Goal: Transaction & Acquisition: Purchase product/service

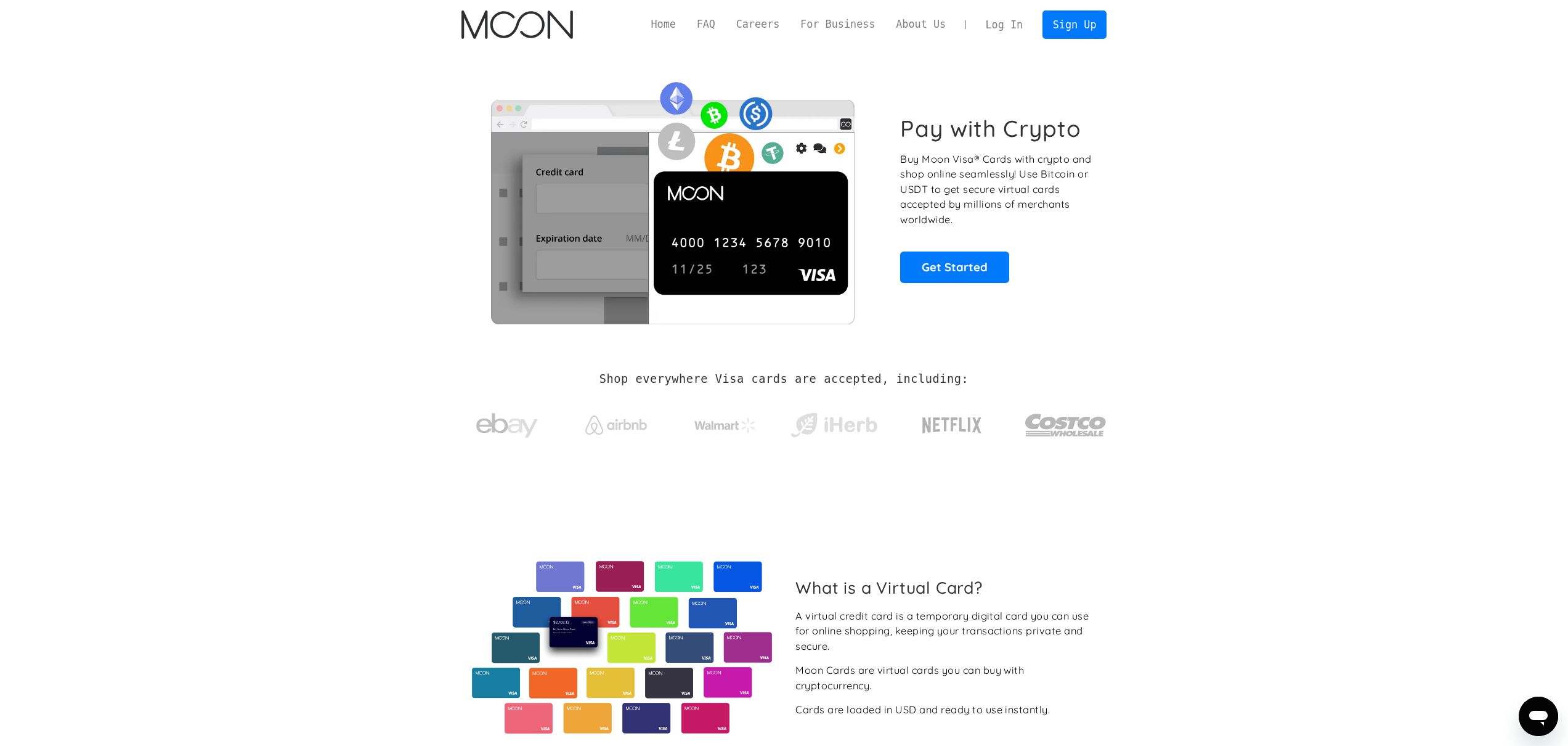
click at [1018, 25] on link "Log In" at bounding box center [1004, 25] width 58 height 27
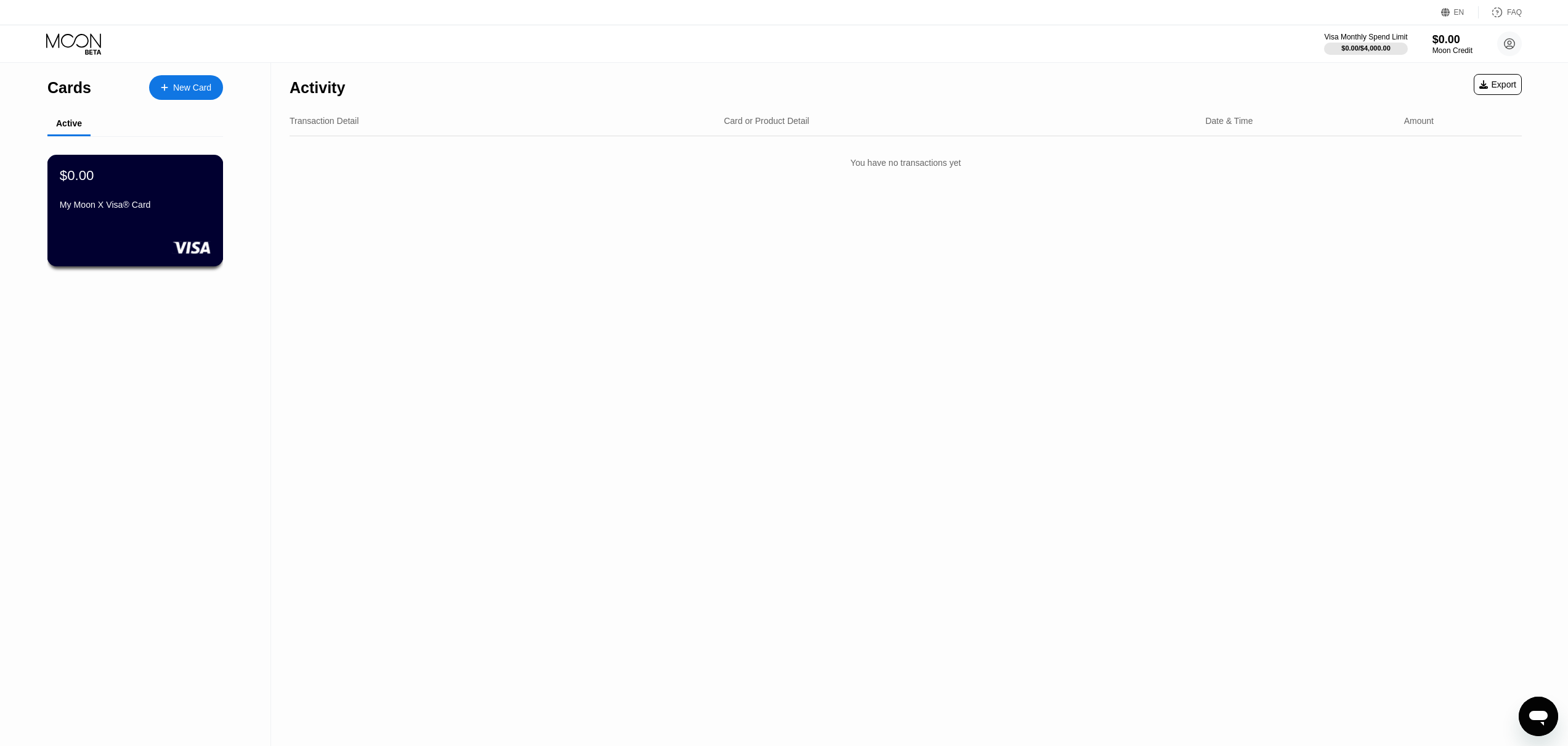
click at [56, 214] on div "$0.00 My Moon X Visa® Card" at bounding box center [135, 210] width 176 height 112
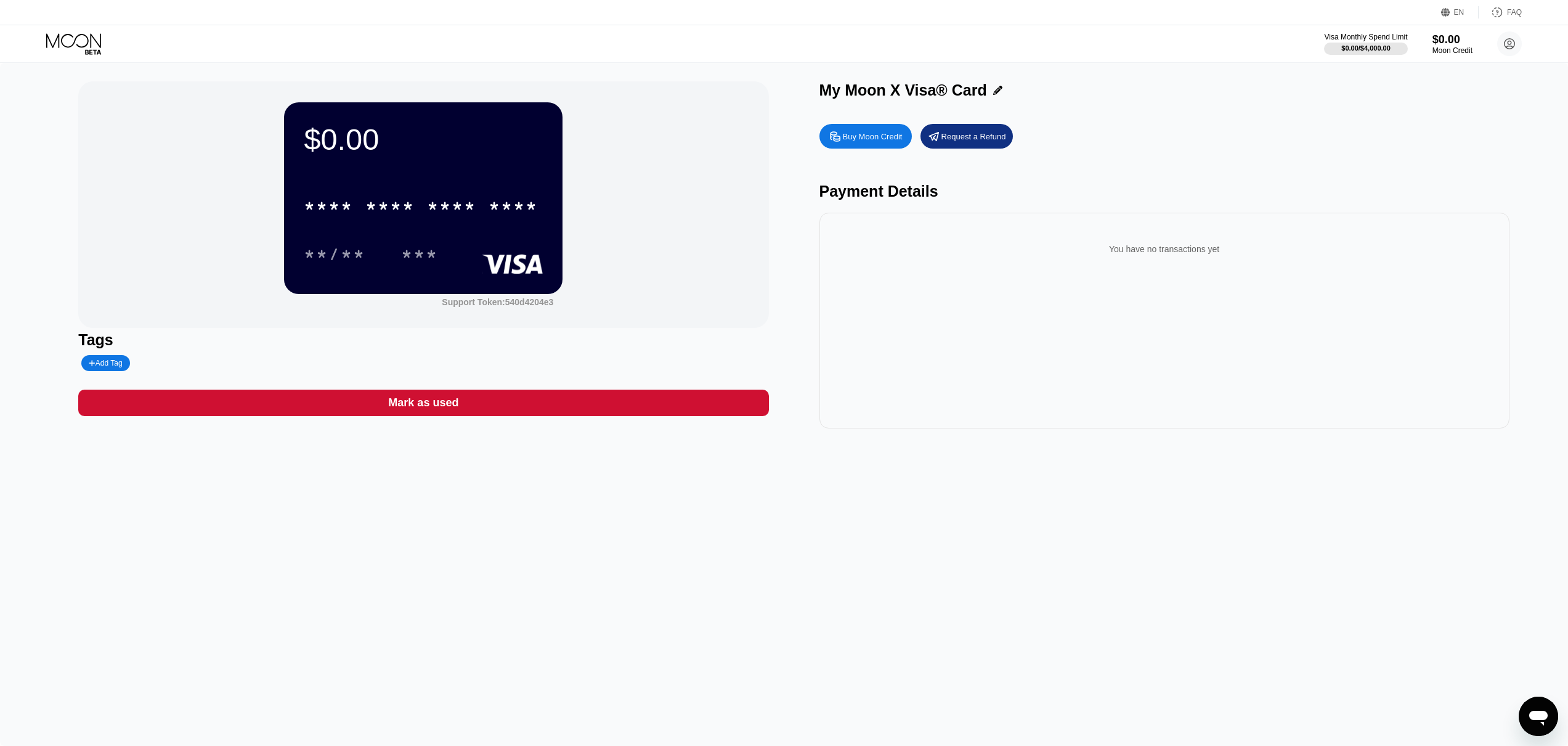
click at [509, 404] on div "Mark as used" at bounding box center [423, 403] width 690 height 27
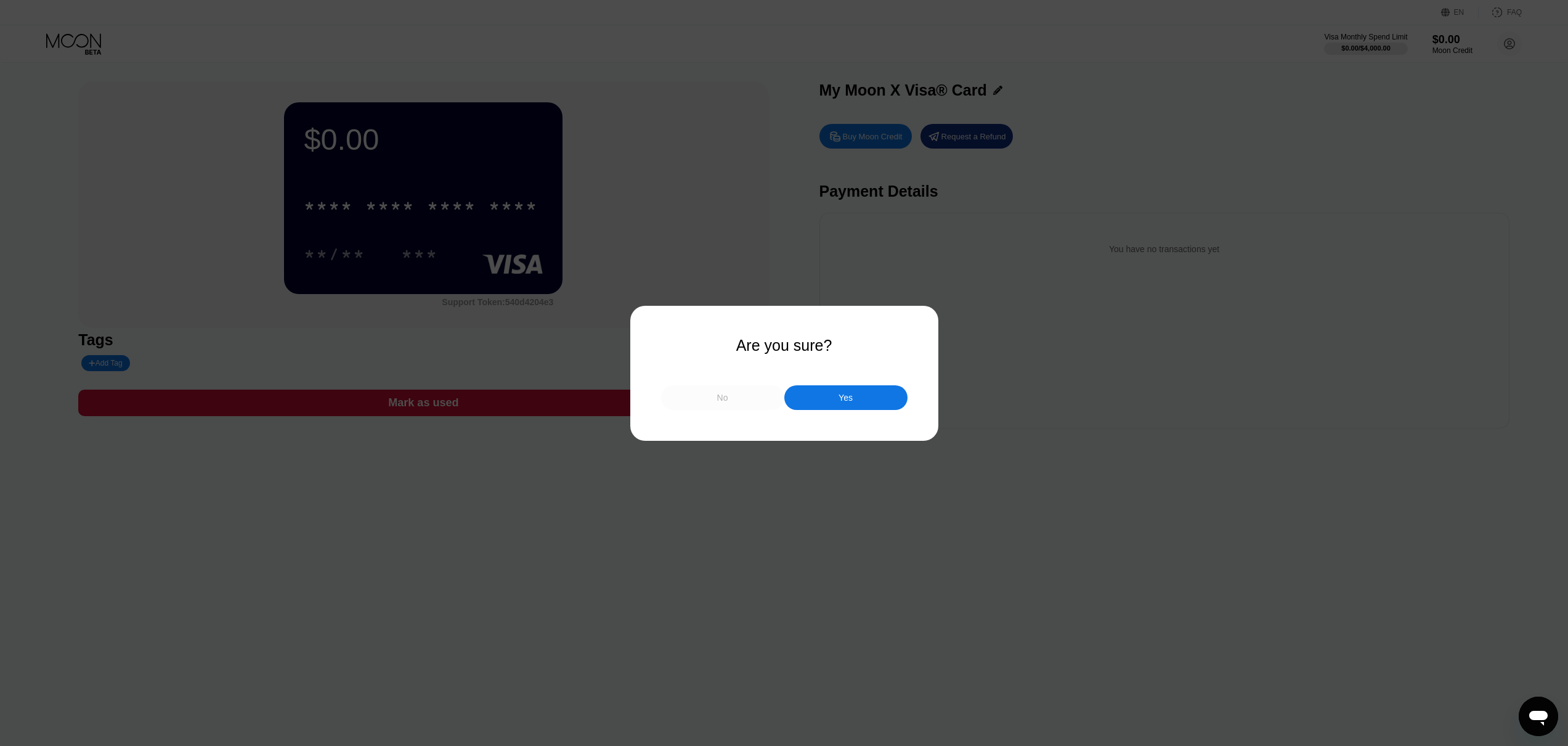
click at [759, 404] on div "No" at bounding box center [723, 397] width 123 height 25
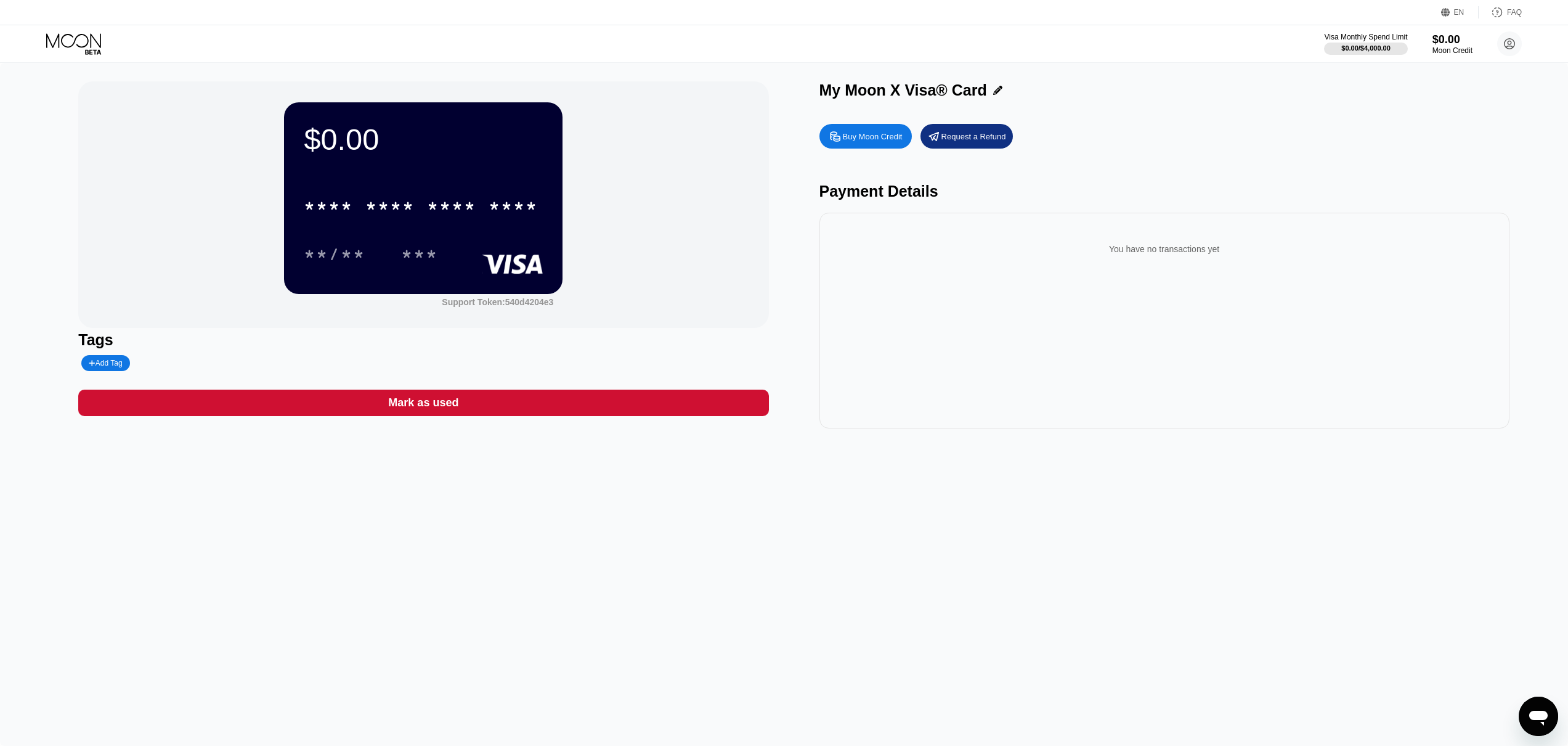
click at [846, 133] on div "Buy Moon Credit" at bounding box center [872, 136] width 60 height 11
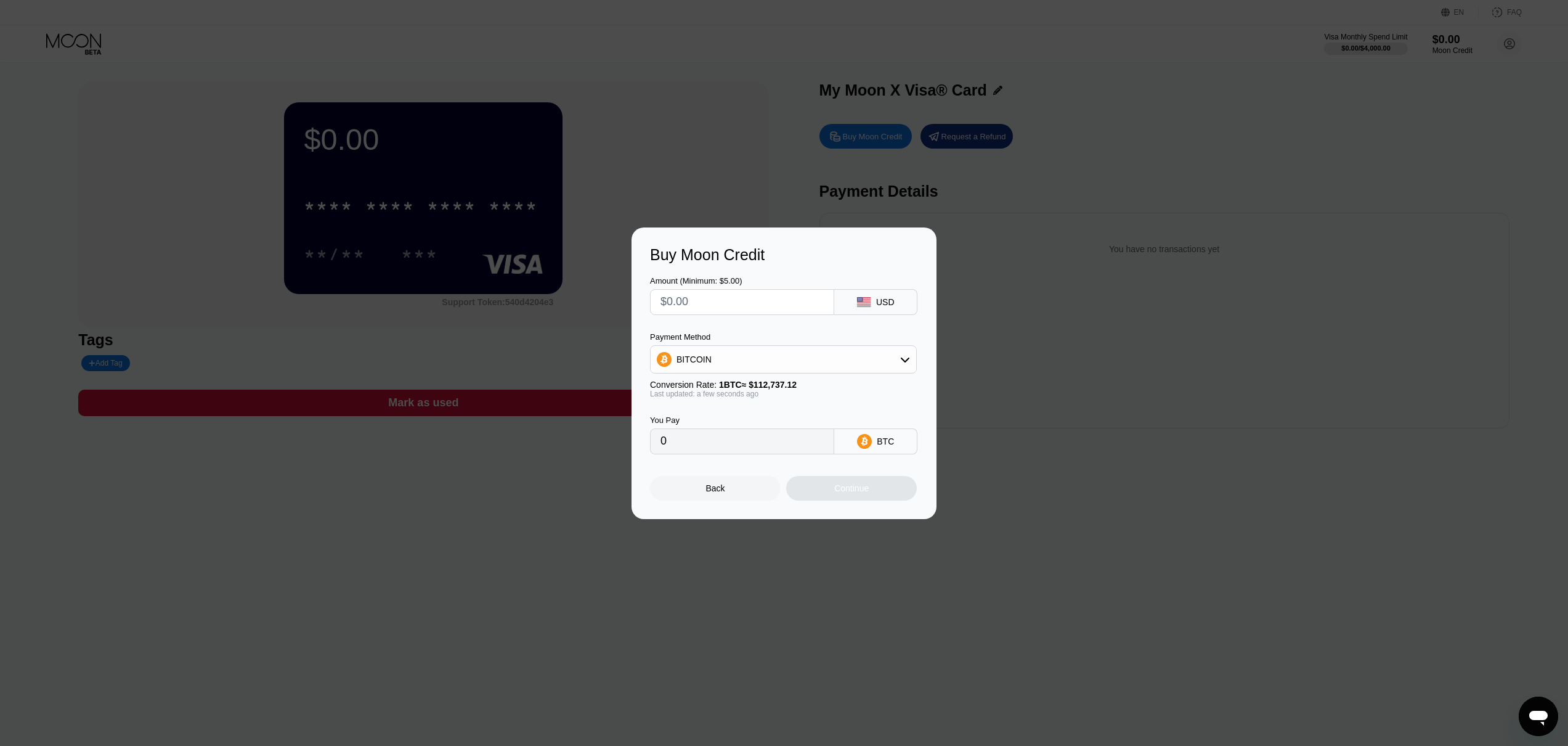
click at [767, 361] on div "BITCOIN" at bounding box center [783, 359] width 265 height 25
click at [755, 420] on div "USDT on TRON" at bounding box center [790, 421] width 232 height 10
type input "0.00"
click at [735, 300] on input "text" at bounding box center [742, 301] width 163 height 25
type input "$2"
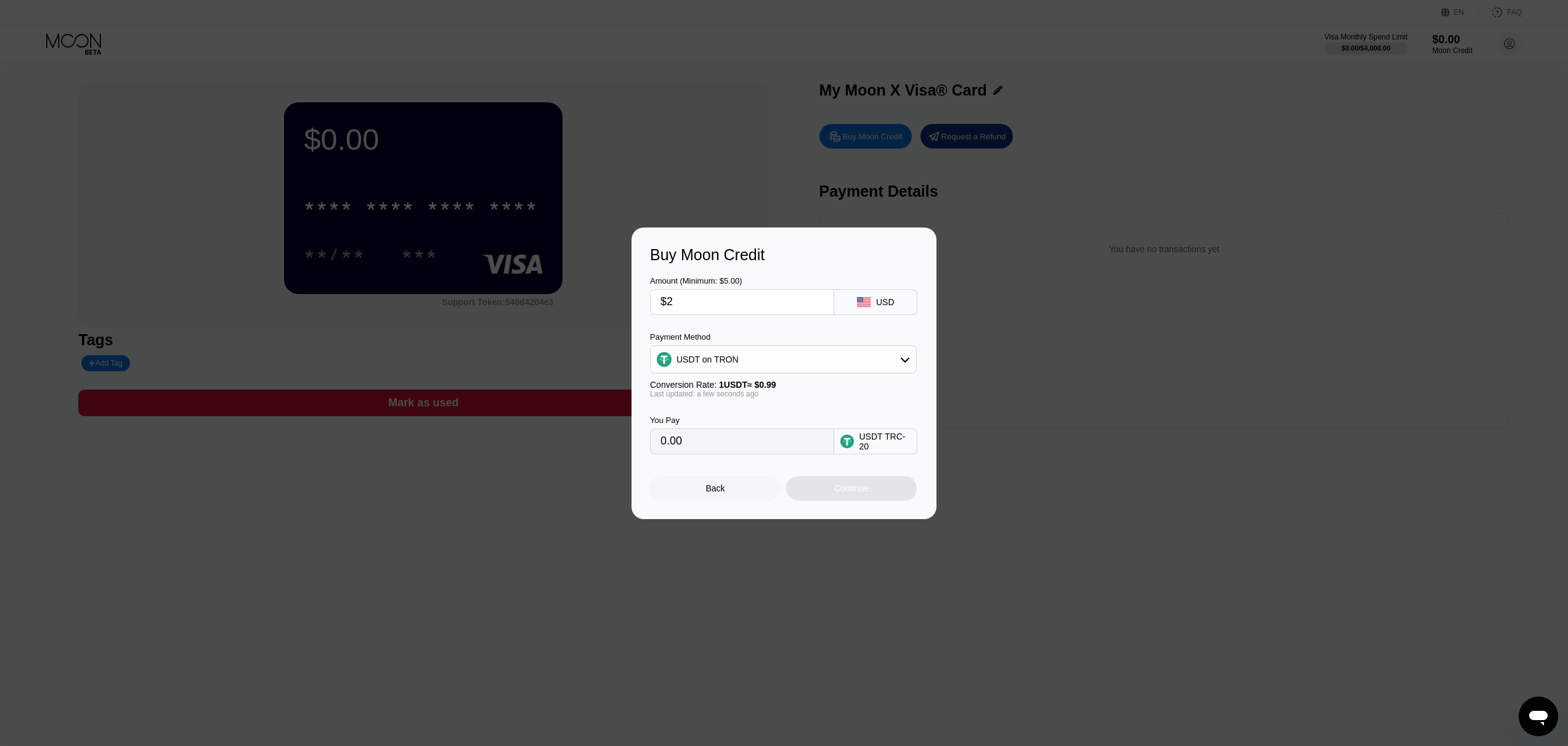
type input "2.02"
type input "0.00"
type input "$3"
type input "3.03"
type input "$30"
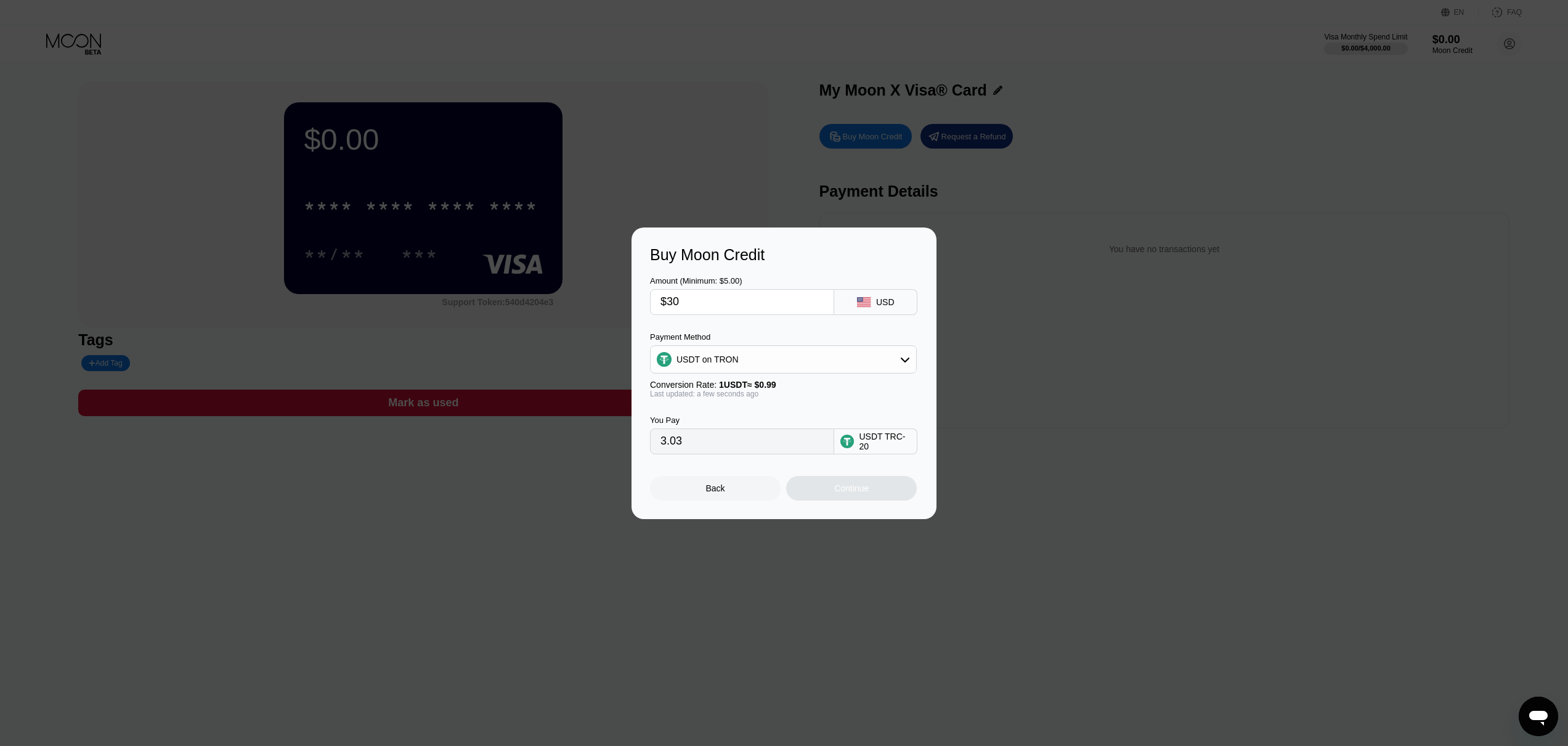
type input "30.30"
type input "$30"
click at [831, 484] on div "Continue" at bounding box center [851, 488] width 131 height 25
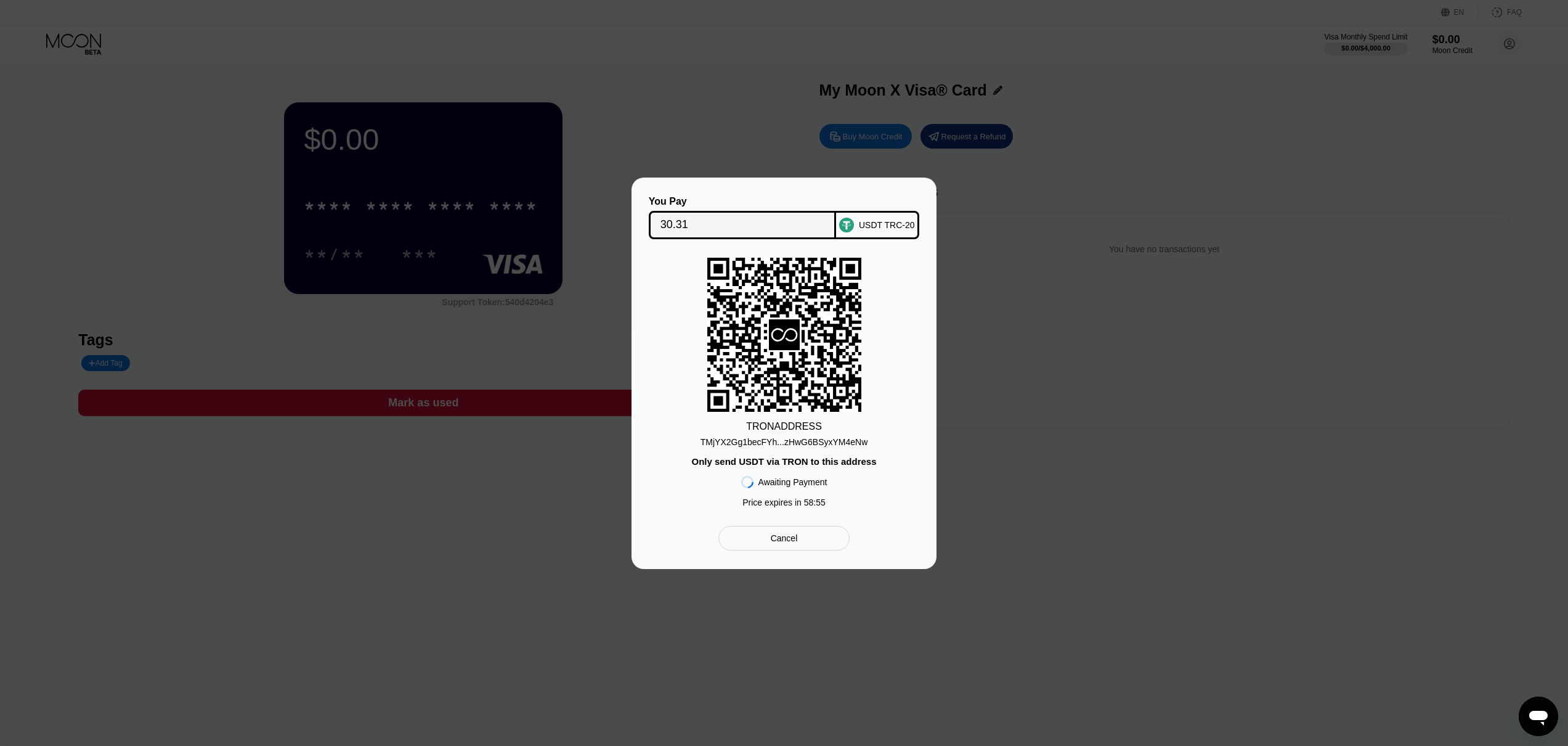
click at [840, 444] on div "TMjYX2Gg1becFYh...zHwG6BSyxYM4eNw" at bounding box center [785, 442] width 168 height 10
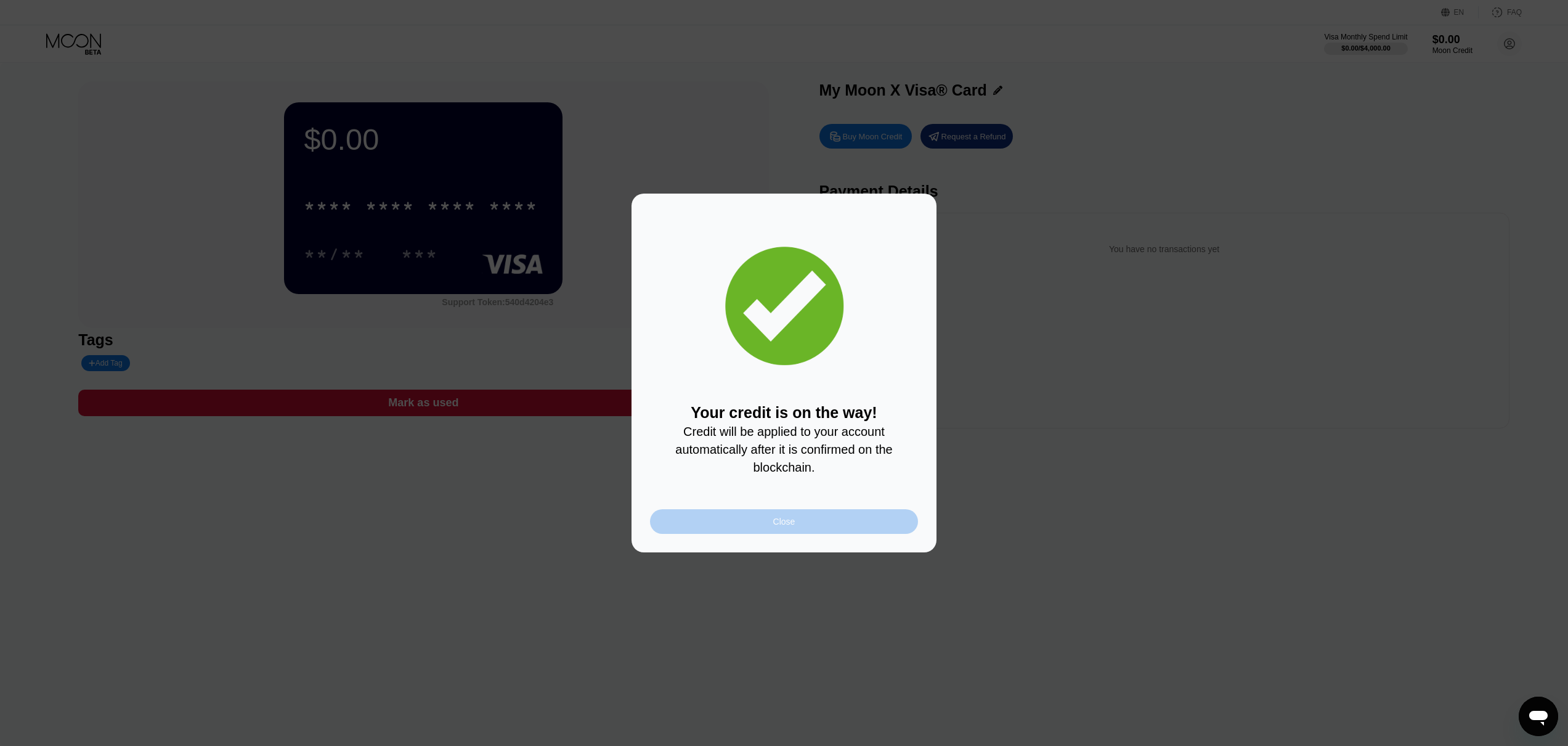
click at [785, 527] on div "Close" at bounding box center [784, 521] width 268 height 25
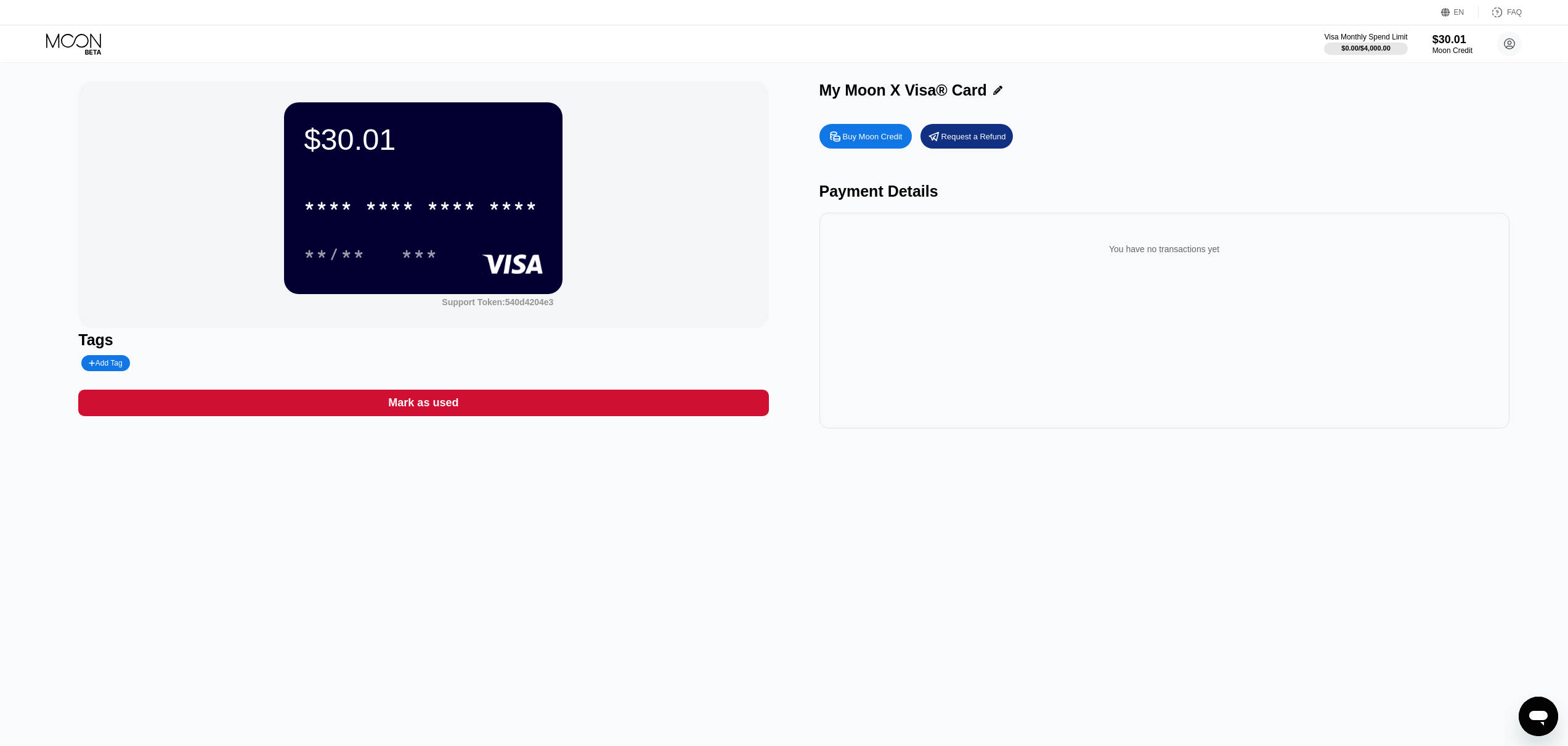
drag, startPoint x: 469, startPoint y: 272, endPoint x: 481, endPoint y: 241, distance: 33.2
click at [469, 272] on div "$30.01 * * * * * * * * * * * * **** **/** ***" at bounding box center [423, 198] width 279 height 191
click at [454, 207] on div "* * * *" at bounding box center [452, 207] width 49 height 20
click at [459, 202] on div "* * * *" at bounding box center [452, 207] width 49 height 20
click at [1509, 46] on icon at bounding box center [1510, 44] width 7 height 7
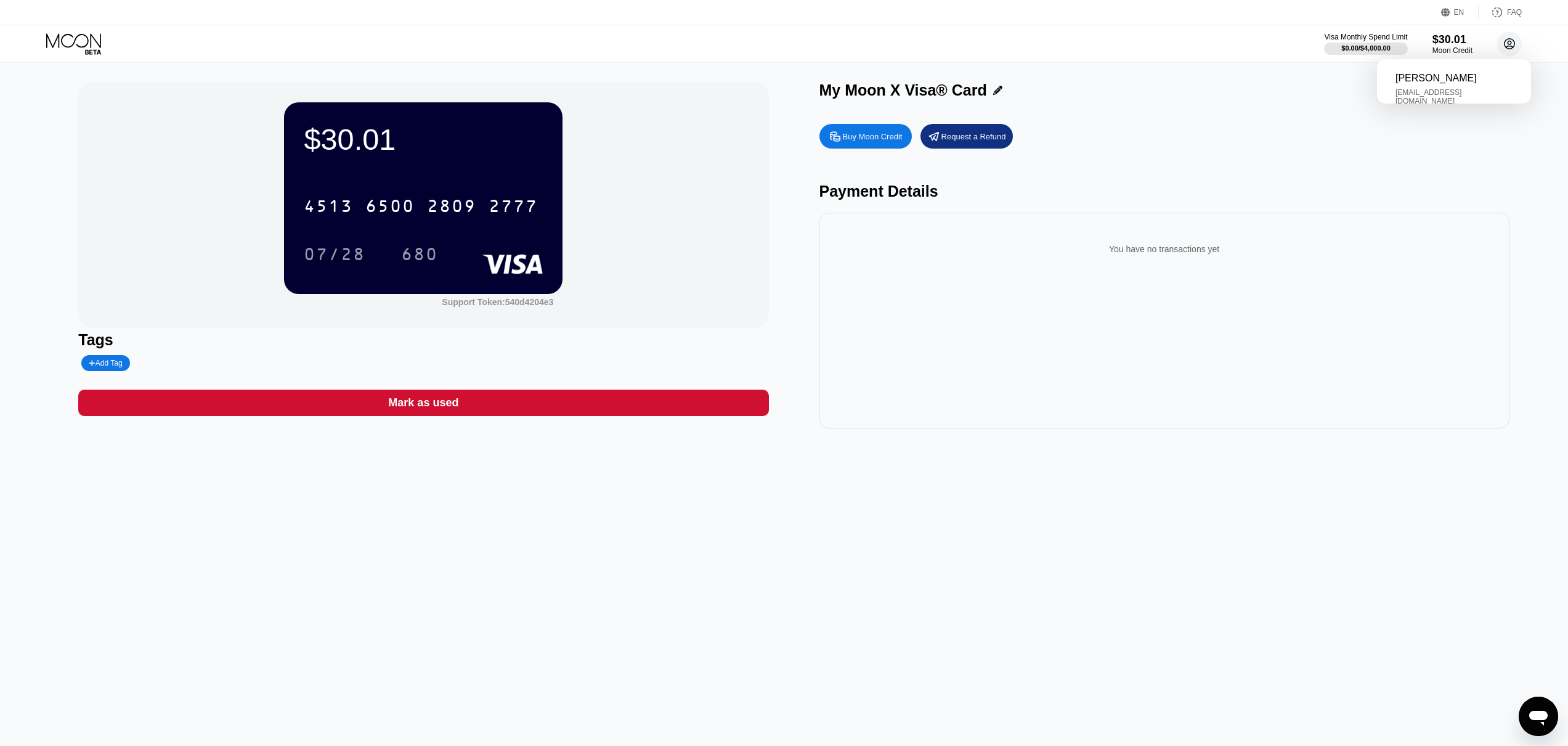
click at [1509, 46] on icon at bounding box center [1510, 44] width 7 height 7
click at [1434, 124] on div " Home" at bounding box center [1454, 126] width 117 height 15
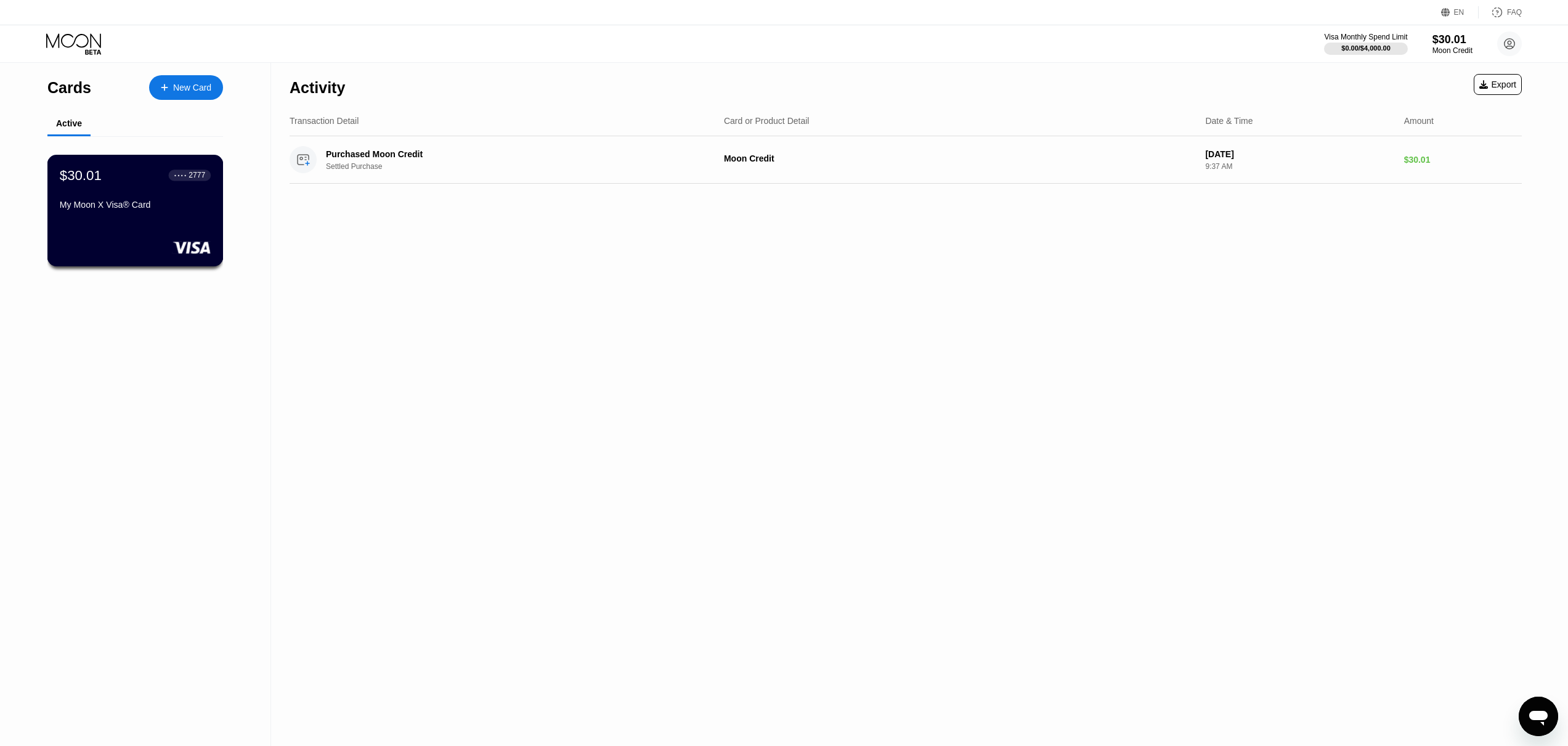
click at [90, 193] on div "$30.01 ● ● ● ● 2777 My Moon X Visa® Card" at bounding box center [135, 191] width 151 height 47
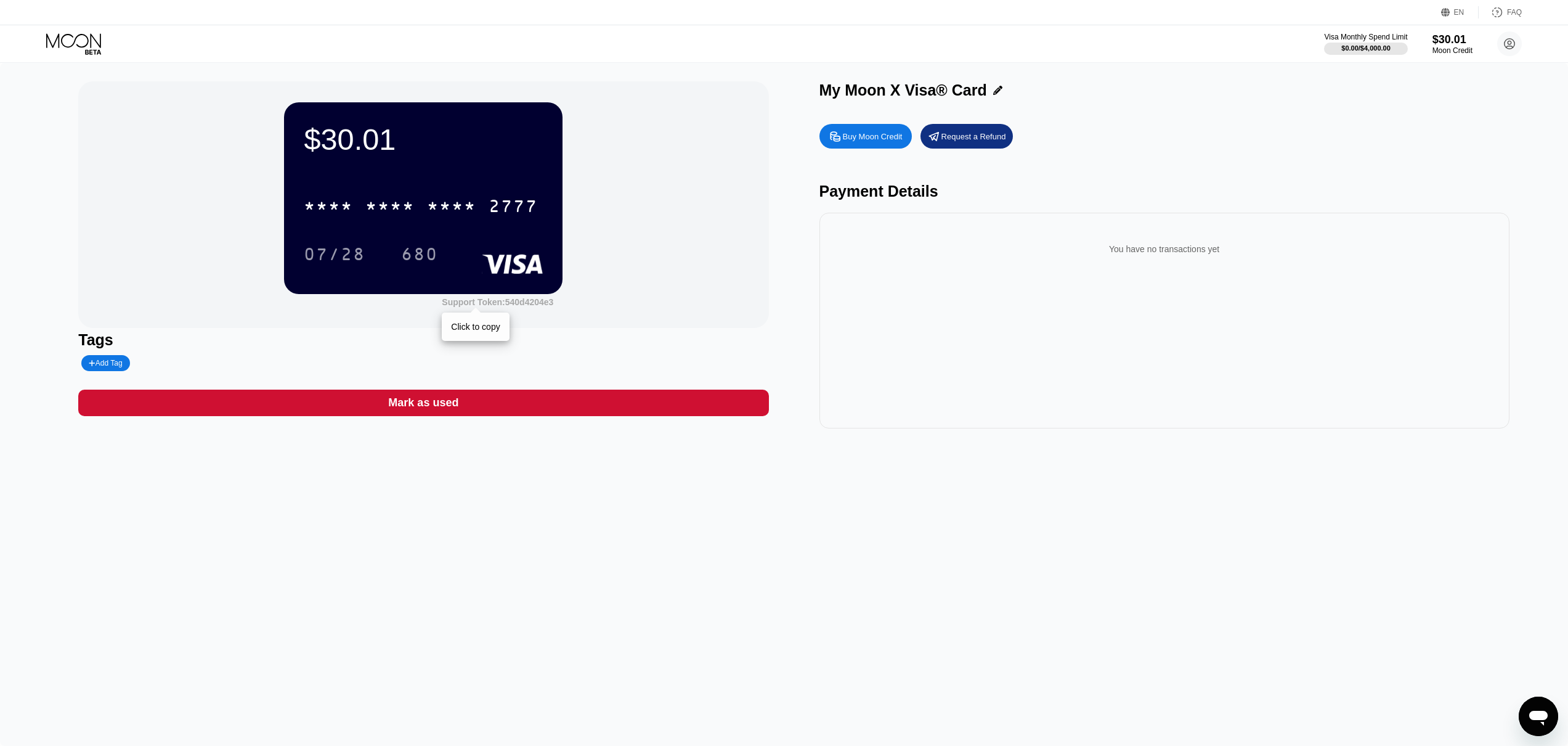
click at [512, 303] on div "Support Token: 540d4204e3" at bounding box center [497, 302] width 111 height 10
click at [102, 371] on div "Add Tag" at bounding box center [105, 363] width 48 height 16
click at [316, 344] on div "Tags" at bounding box center [423, 339] width 690 height 18
click at [202, 363] on icon at bounding box center [205, 363] width 7 height 7
click at [1360, 42] on div "$0.00 / $4,000.00" at bounding box center [1366, 48] width 85 height 13
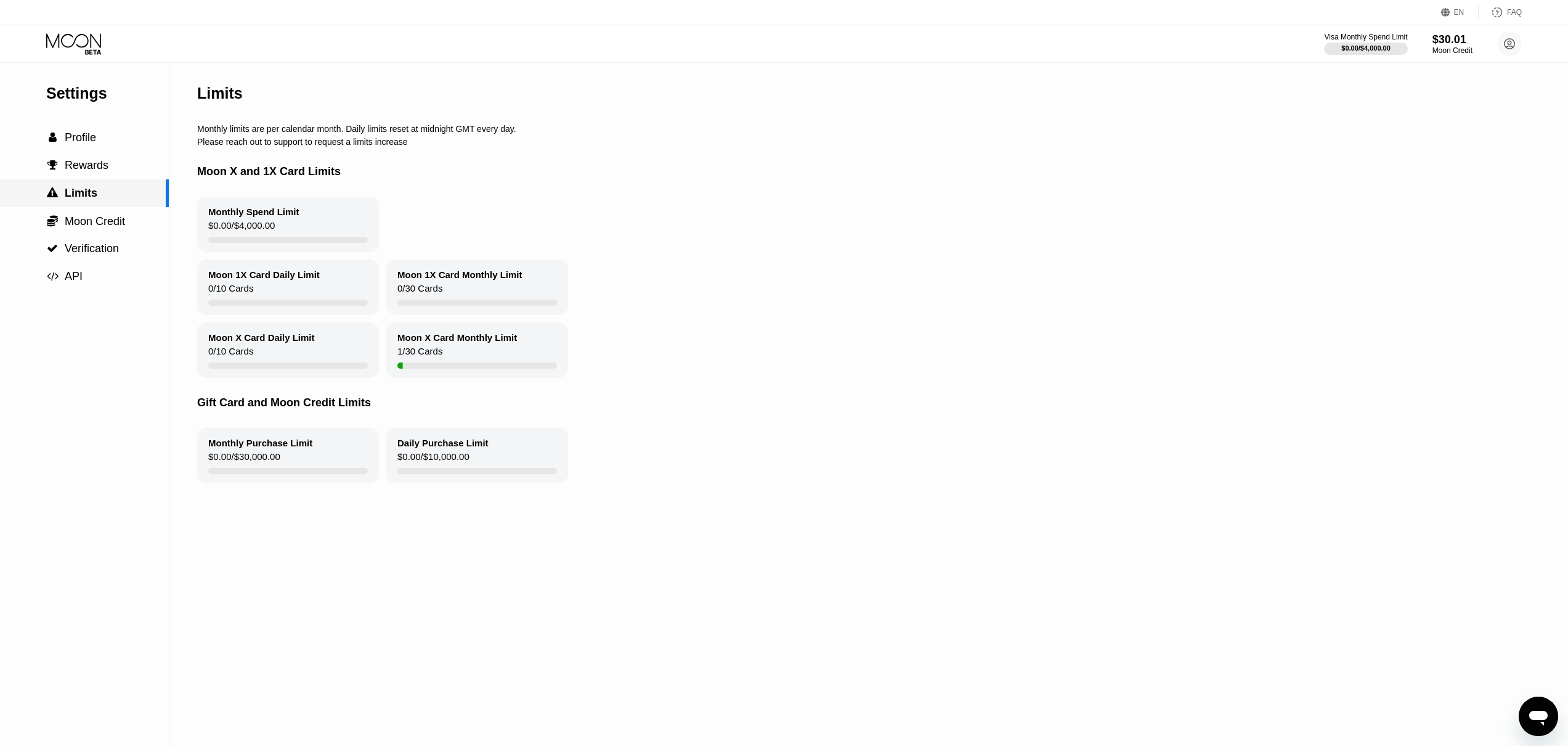
click at [113, 176] on div " Rewards" at bounding box center [84, 165] width 169 height 28
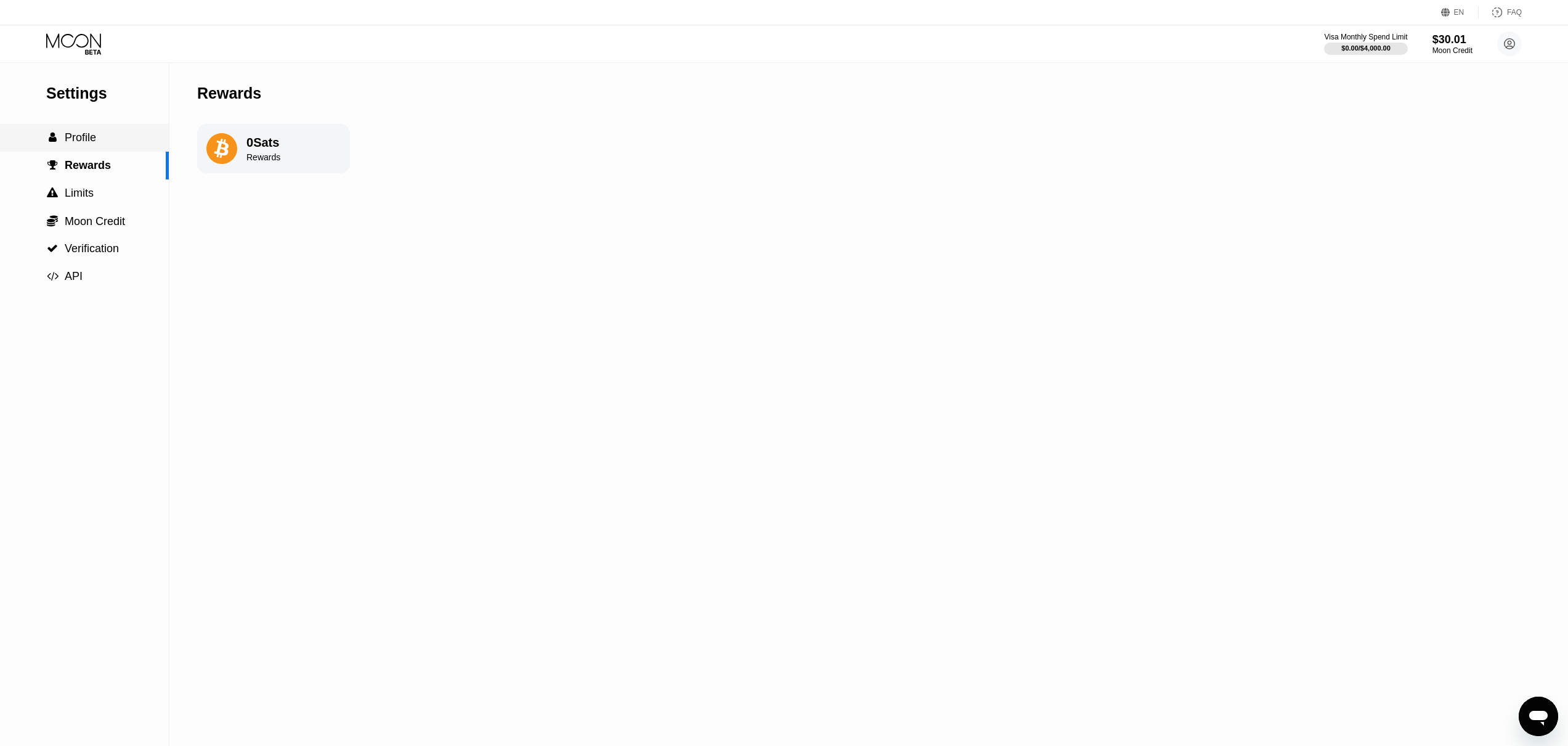
click at [98, 143] on div " Profile" at bounding box center [84, 138] width 169 height 13
click at [80, 157] on div " Rewards" at bounding box center [84, 165] width 169 height 28
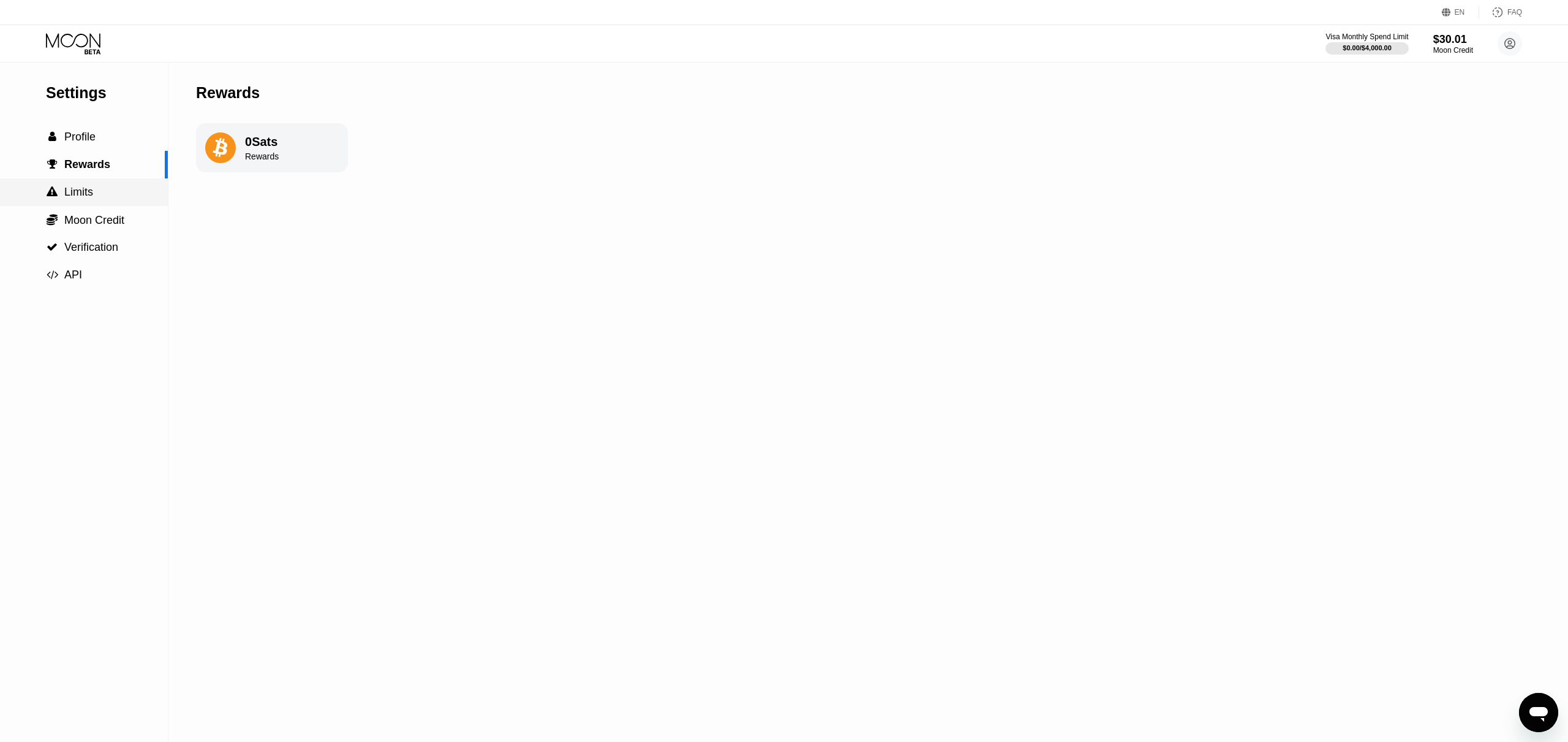
click at [83, 186] on span "Limits" at bounding box center [79, 192] width 29 height 12
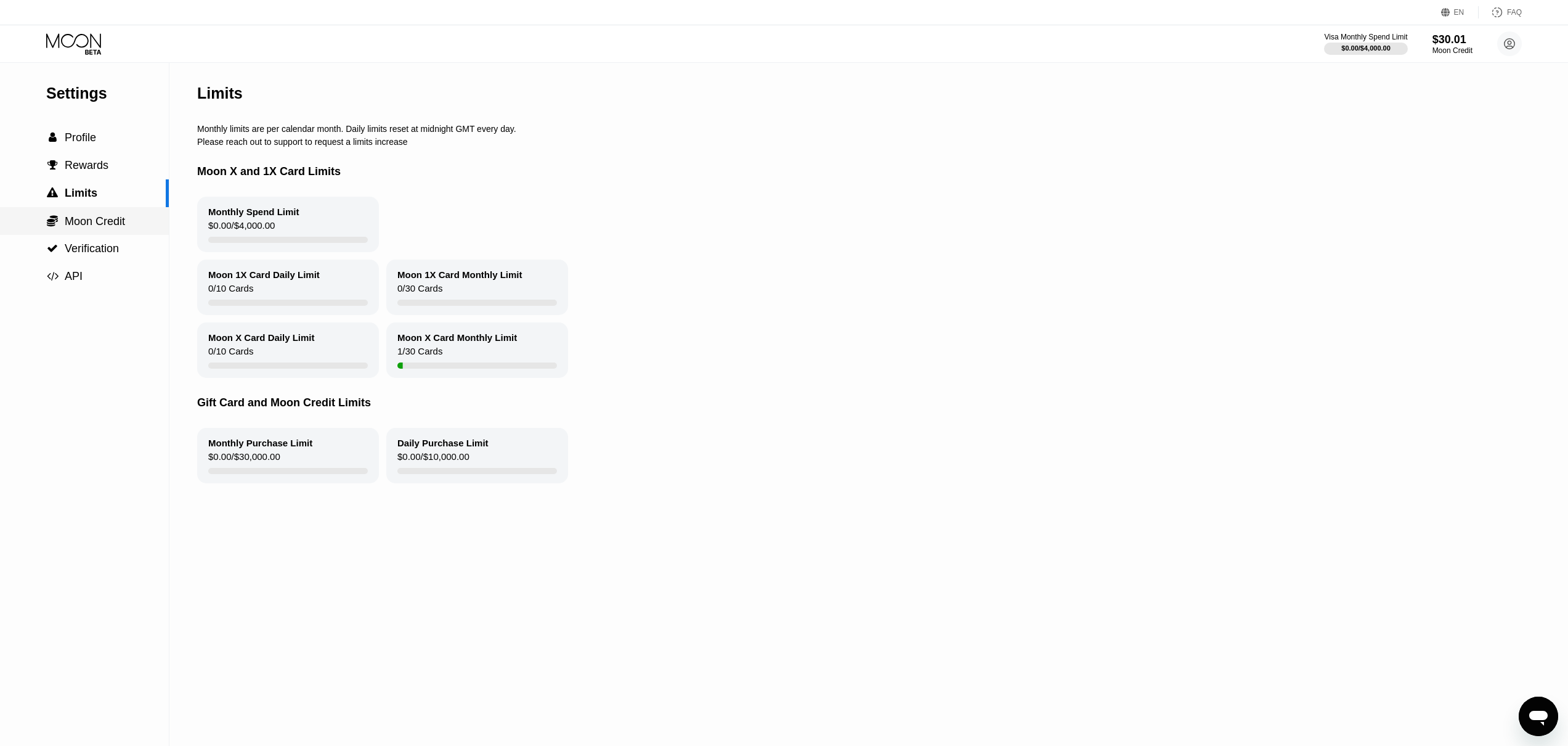
click at [84, 215] on span "Moon Credit" at bounding box center [95, 221] width 61 height 12
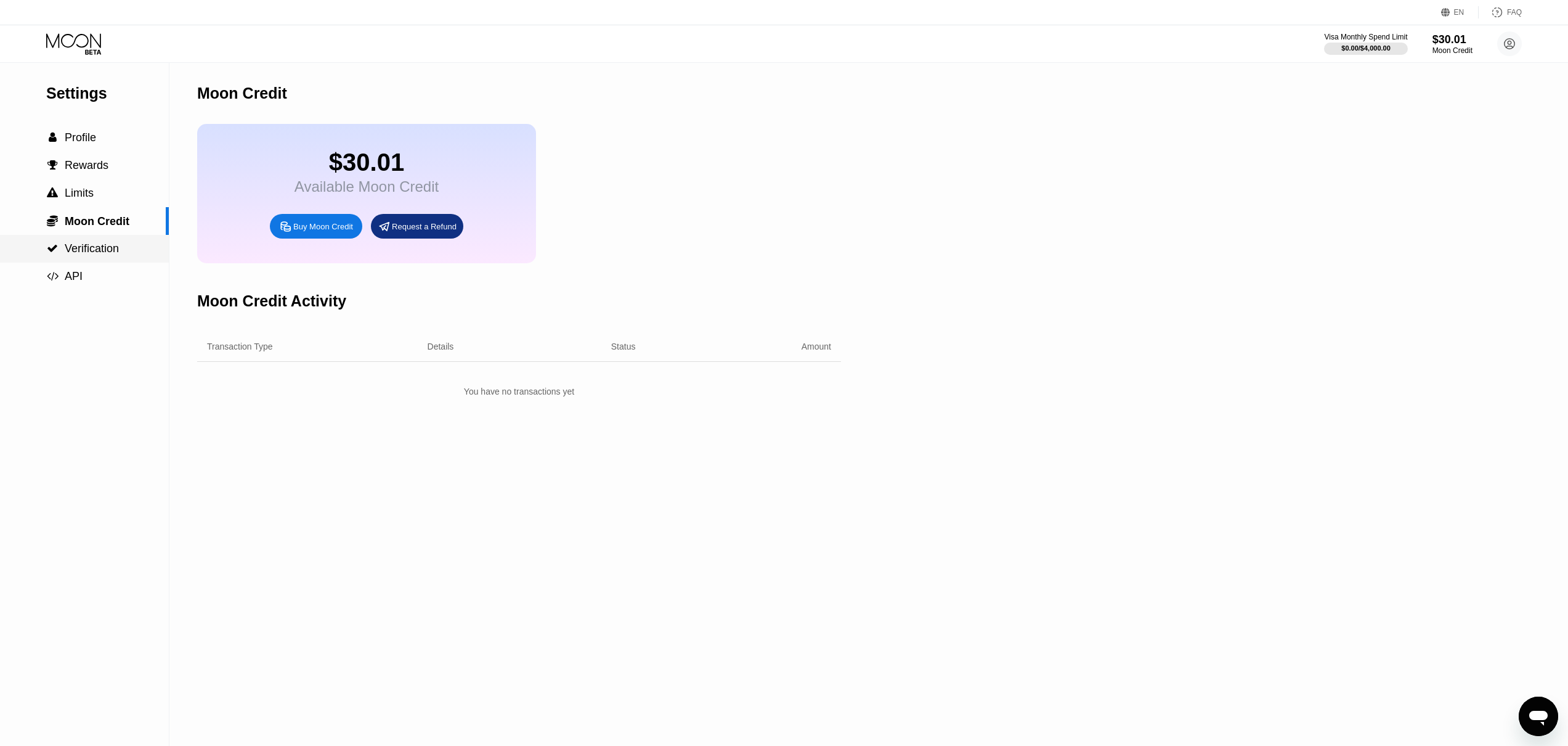
click at [84, 236] on div " Verification" at bounding box center [84, 248] width 169 height 28
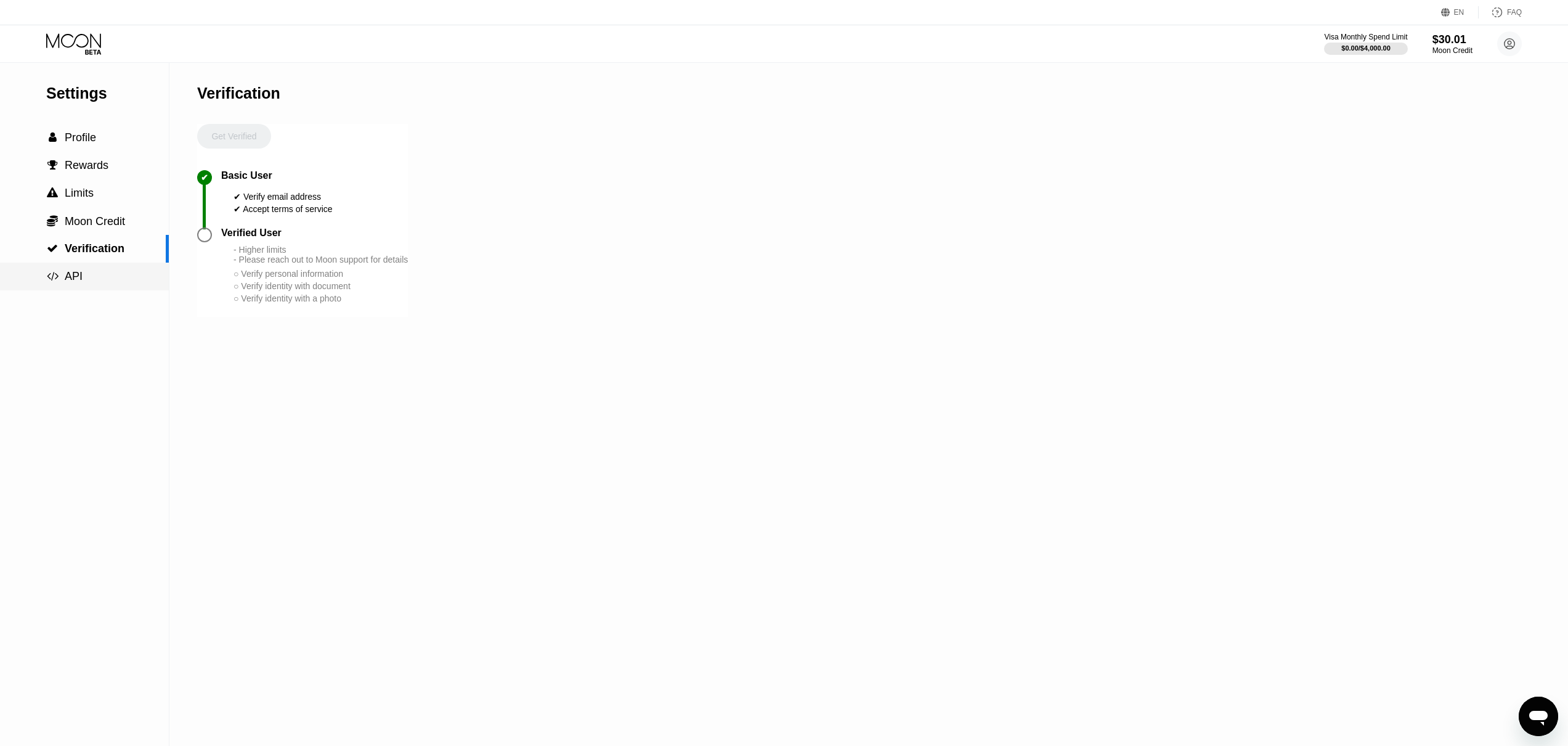
click at [85, 277] on div " API" at bounding box center [84, 276] width 169 height 13
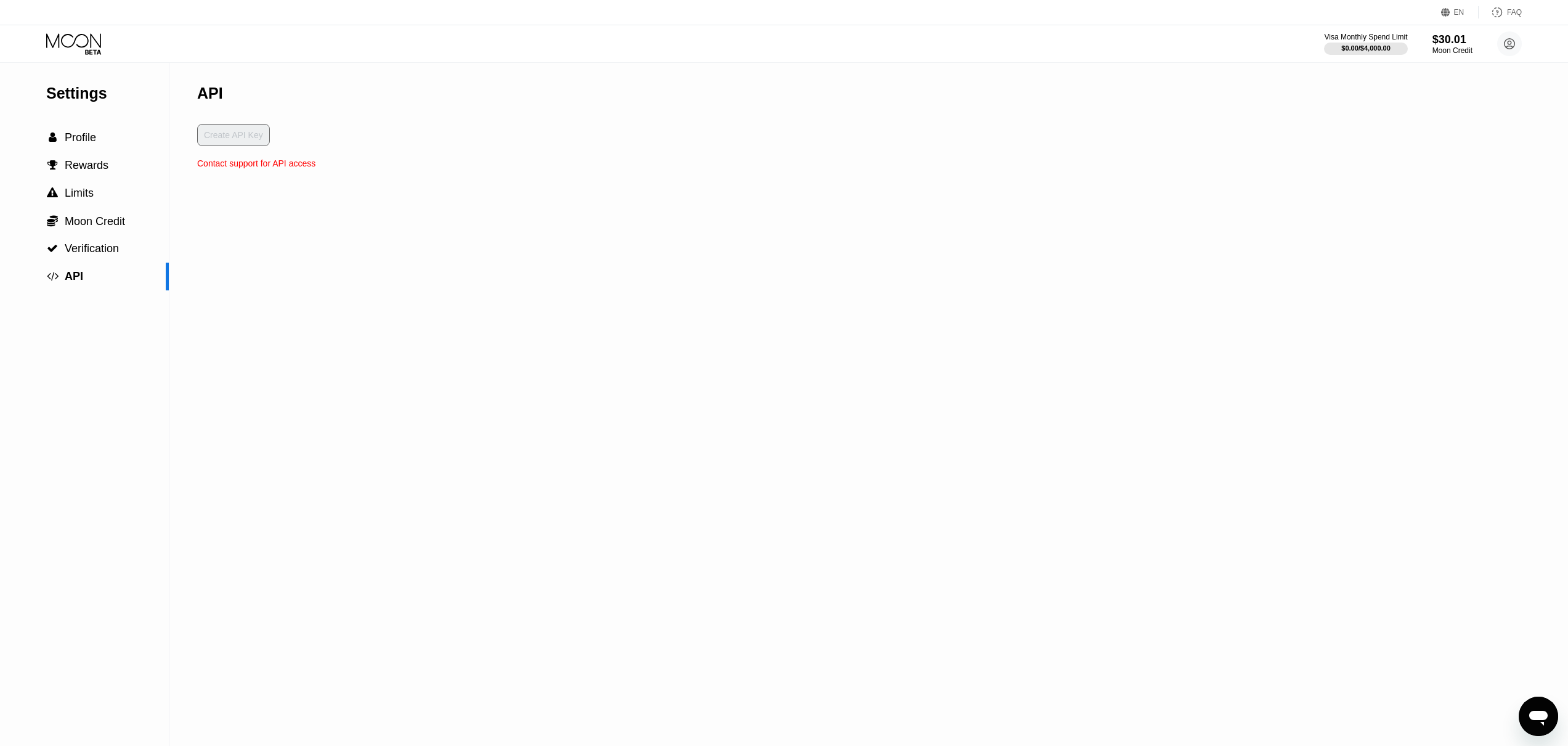
click at [250, 167] on div "Contact support for API access" at bounding box center [256, 163] width 119 height 10
click at [114, 35] on div at bounding box center [83, 44] width 76 height 22
click at [93, 42] on icon at bounding box center [74, 44] width 57 height 22
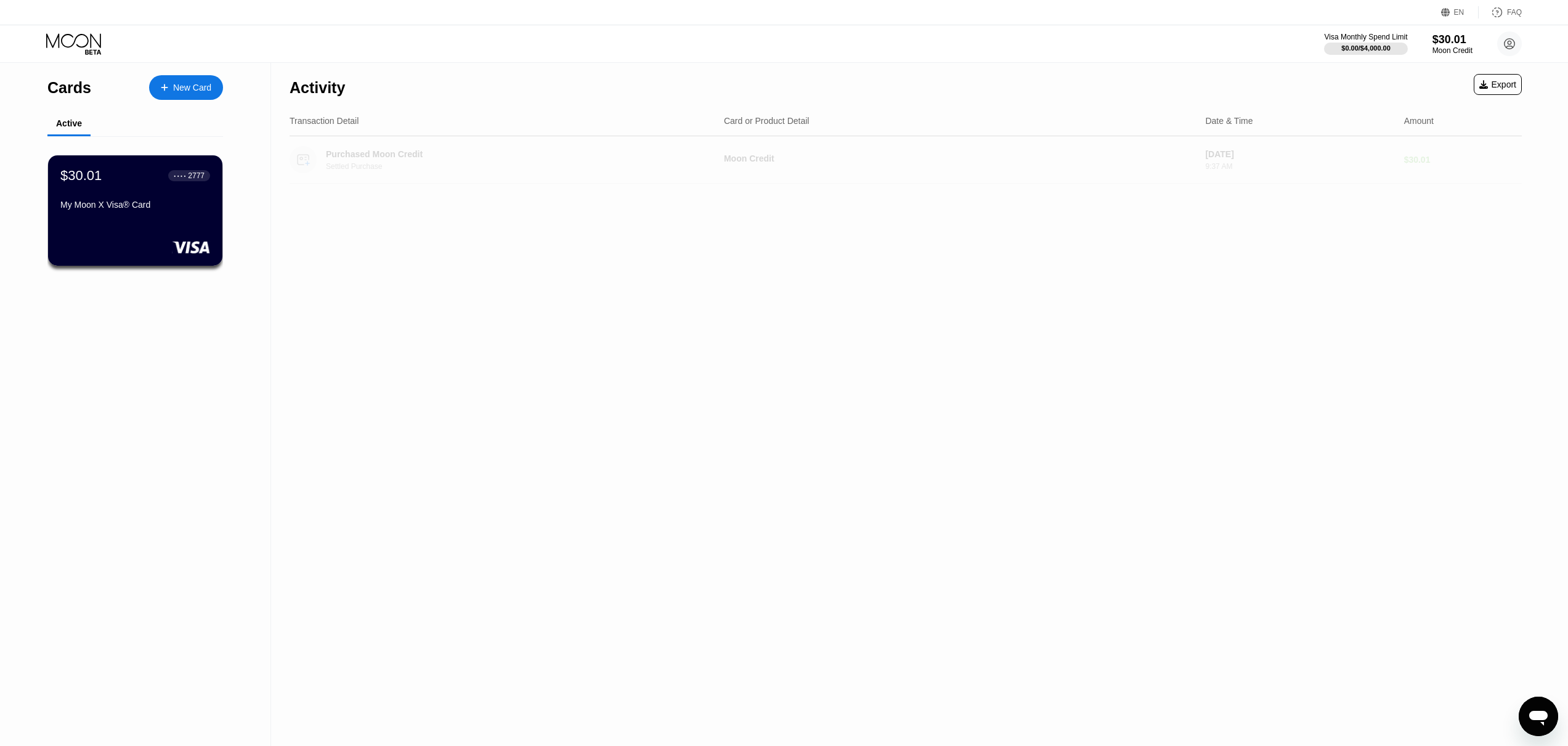
click at [1351, 154] on div "Aug 21, 2025" at bounding box center [1299, 154] width 188 height 10
drag, startPoint x: 368, startPoint y: 186, endPoint x: 369, endPoint y: 178, distance: 8.1
click at [368, 185] on div "Activity Export Transaction Detail Card or Product Detail Date & Time Amount Pu…" at bounding box center [905, 404] width 1270 height 682
click at [370, 172] on div "Purchased Moon Credit Settled Purchase" at bounding box center [502, 160] width 425 height 27
click at [148, 236] on div "$30.01 ● ● ● ● 2777 My Moon X Visa® Card" at bounding box center [135, 210] width 174 height 110
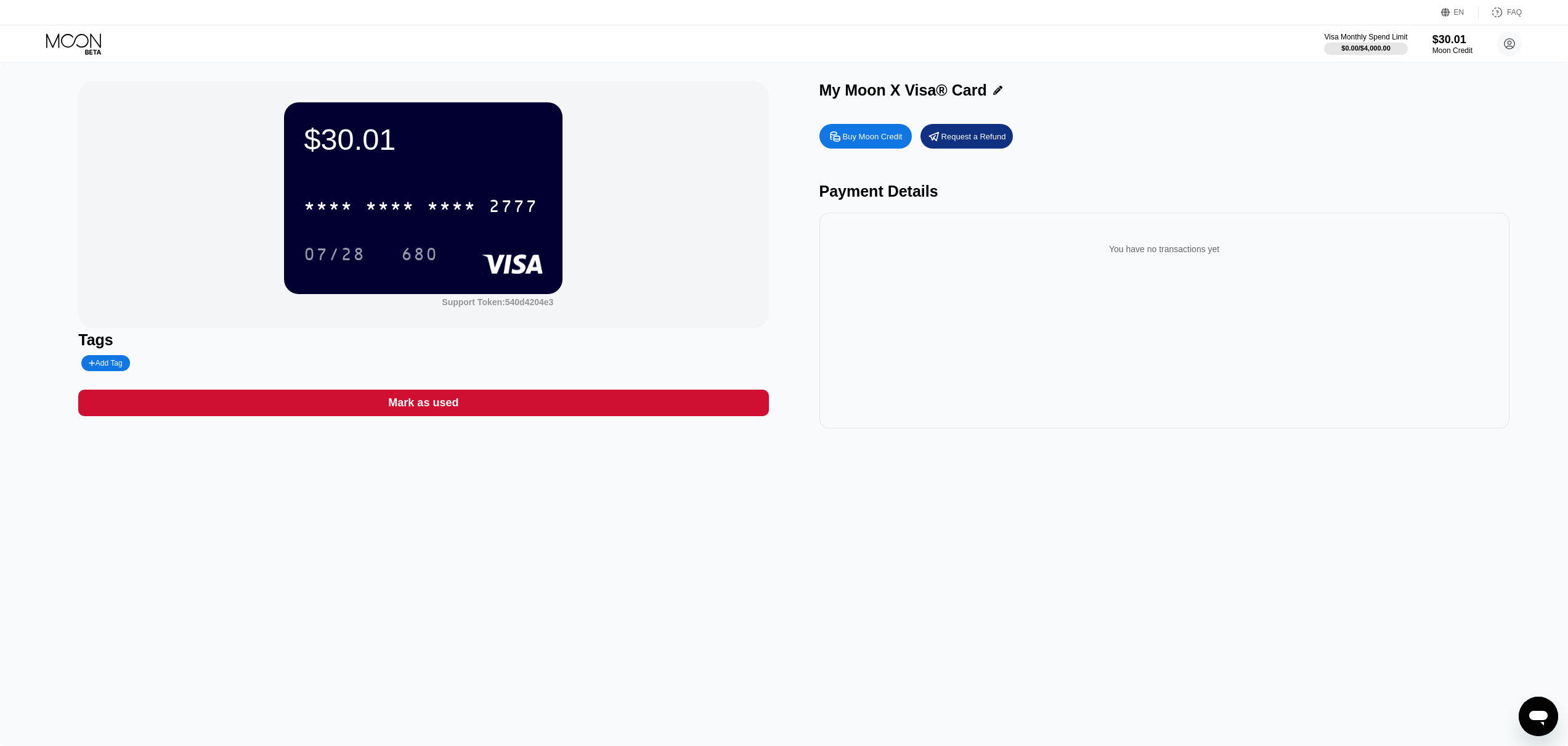
click at [741, 551] on div "$30.01 * * * * * * * * * * * * 2777 07/28 680 Support Token: 540d4204e3 Tags Ad…" at bounding box center [784, 404] width 1568 height 682
